Goal: Task Accomplishment & Management: Use online tool/utility

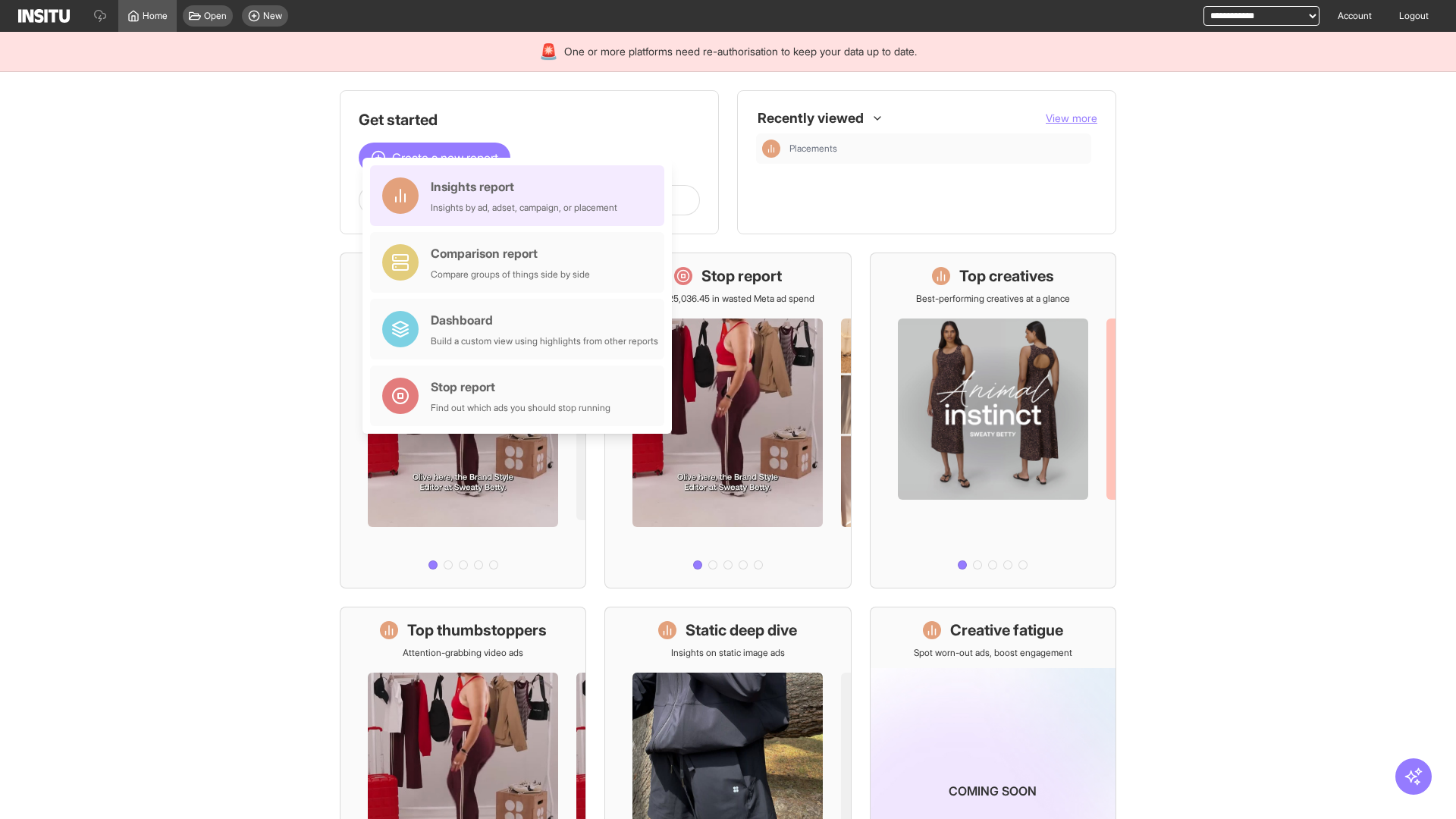
click at [521, 196] on div "Insights report Insights by ad, adset, campaign, or placement" at bounding box center [524, 196] width 187 height 37
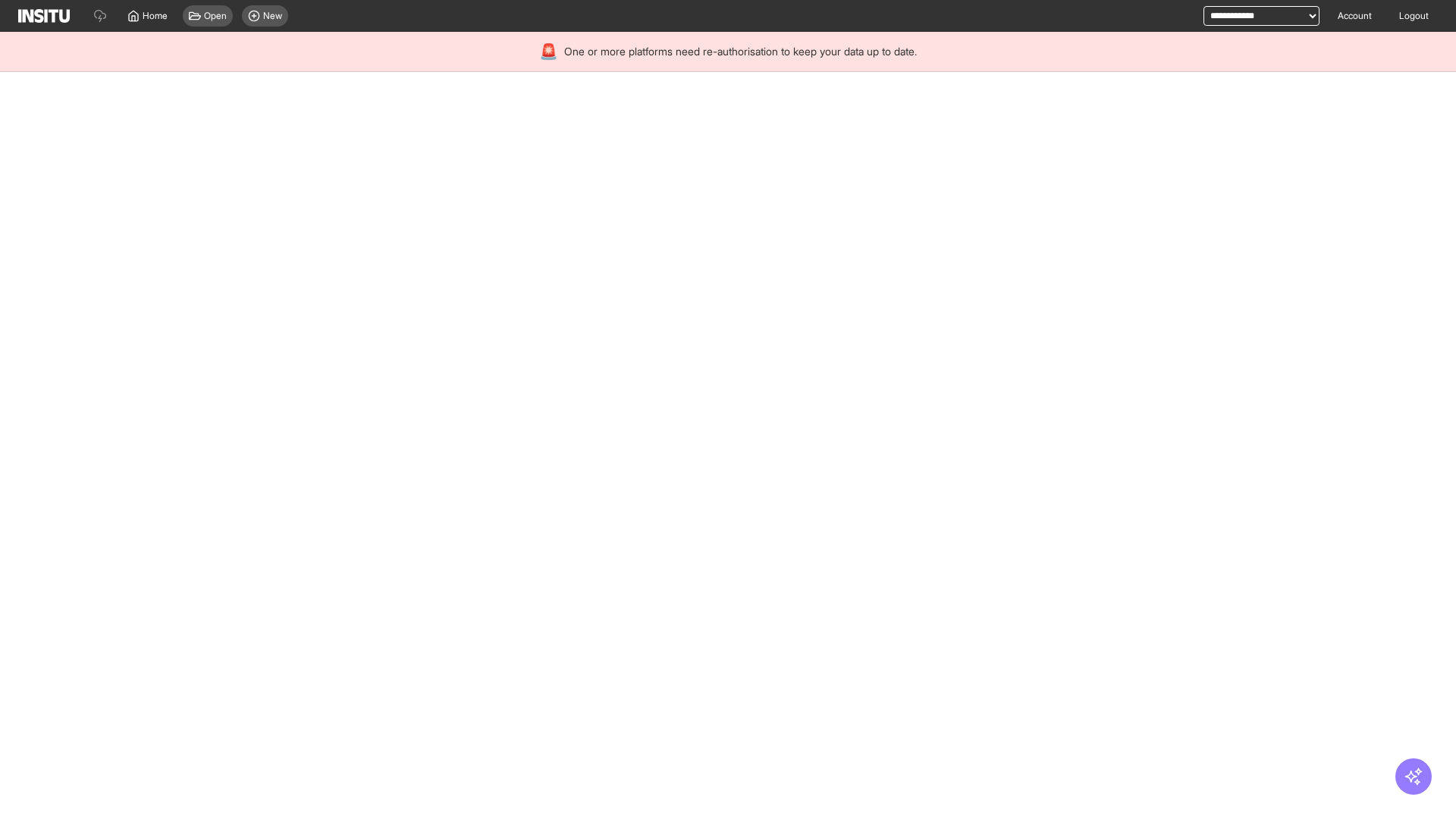
select select "**"
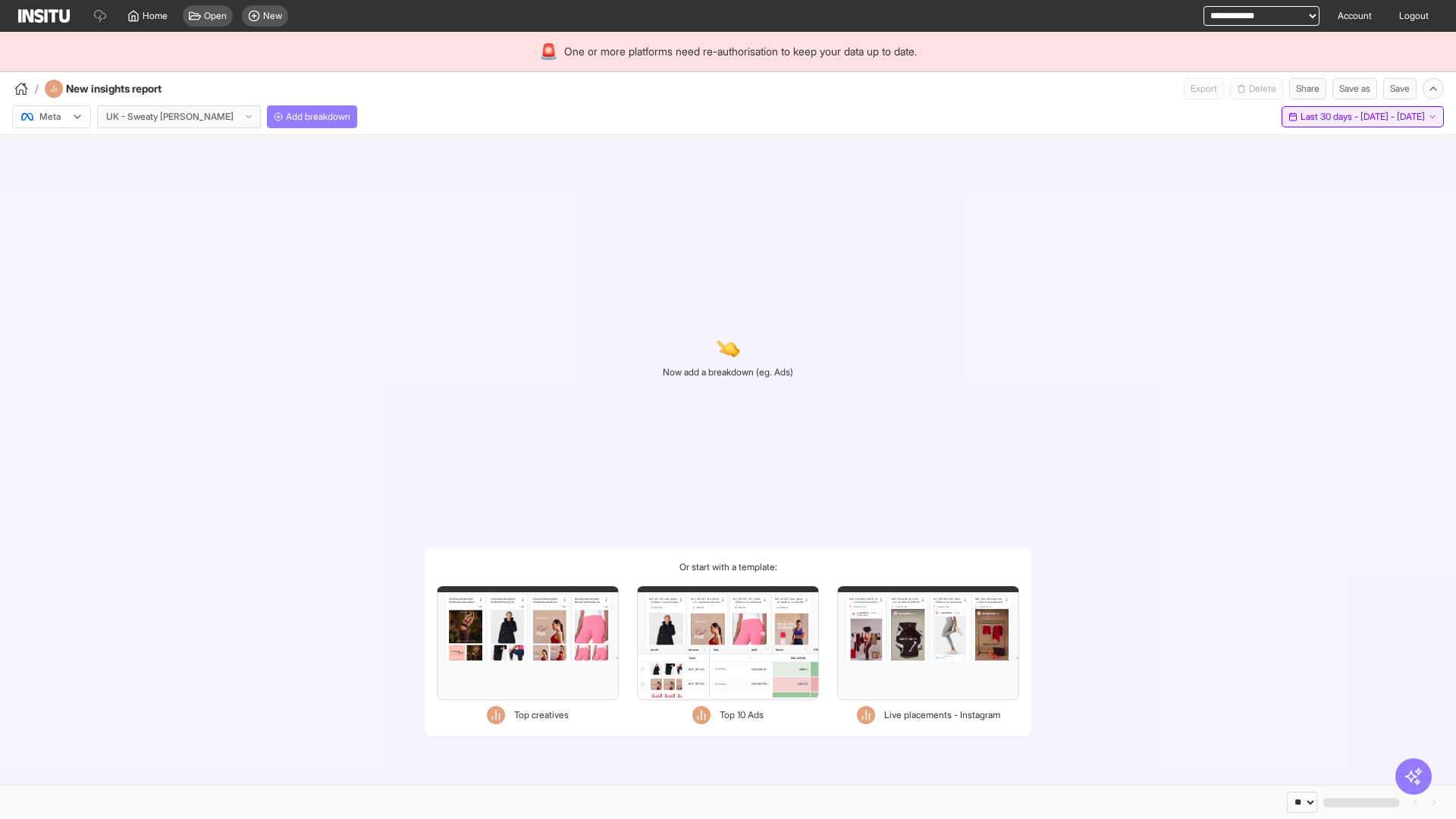
click at [1327, 117] on span "Last 30 days - [DATE] - [DATE]" at bounding box center [1363, 117] width 125 height 12
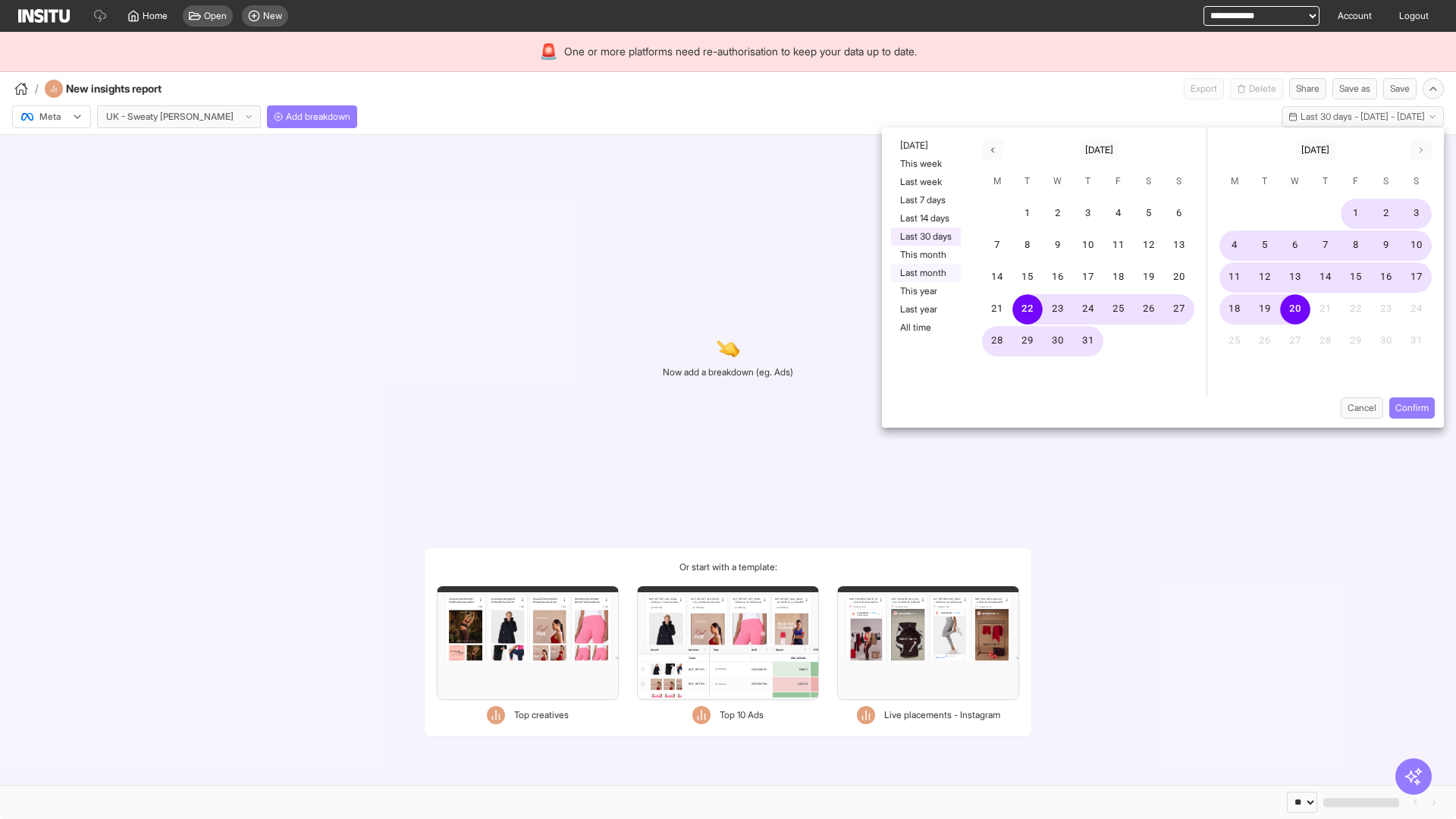
click at [925, 273] on button "Last month" at bounding box center [926, 273] width 69 height 18
